Goal: Task Accomplishment & Management: Use online tool/utility

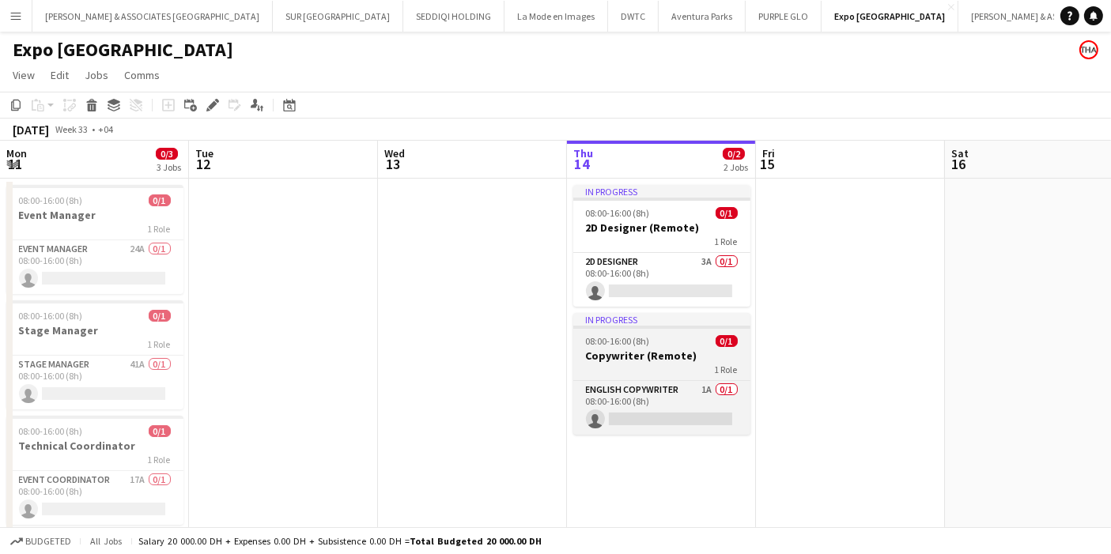
scroll to position [0, 377]
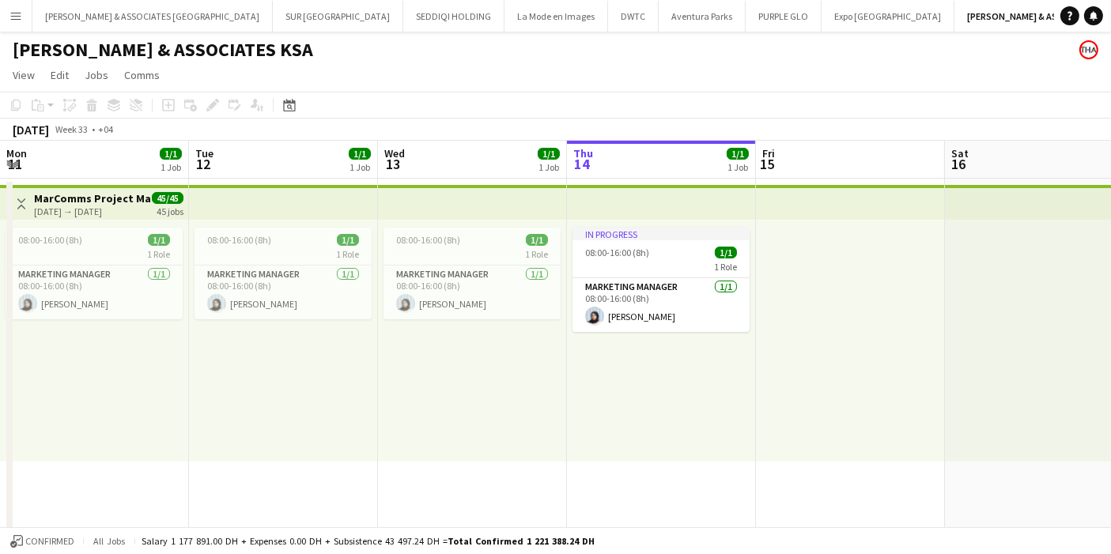
scroll to position [0, 377]
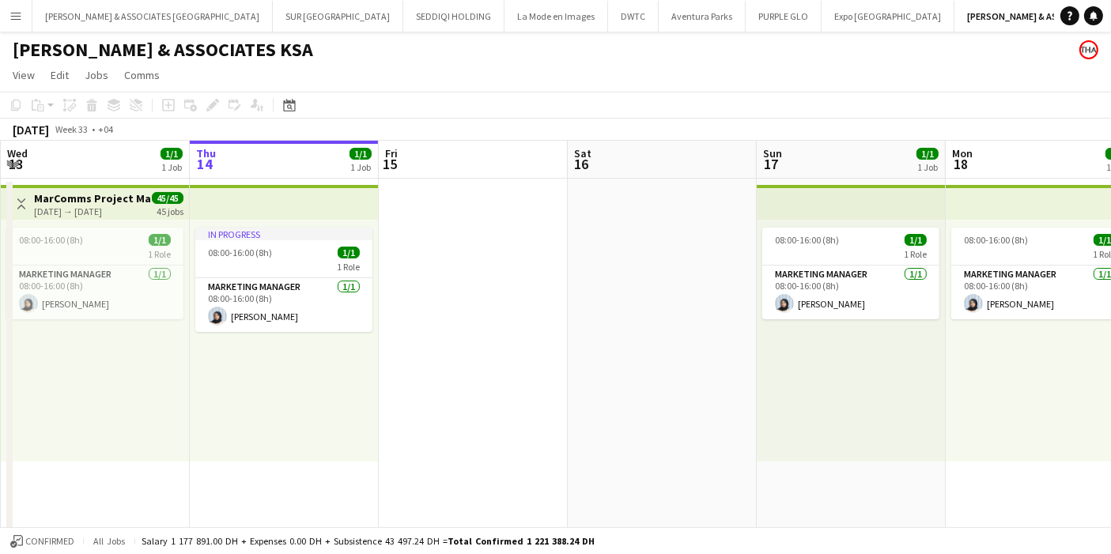
click at [596, 103] on app-toolbar "Copy Paste Paste Ctrl+V Paste with crew Ctrl+Shift+V Paste linked Job [GEOGRAPH…" at bounding box center [555, 105] width 1111 height 27
